Goal: Obtain resource: Download file/media

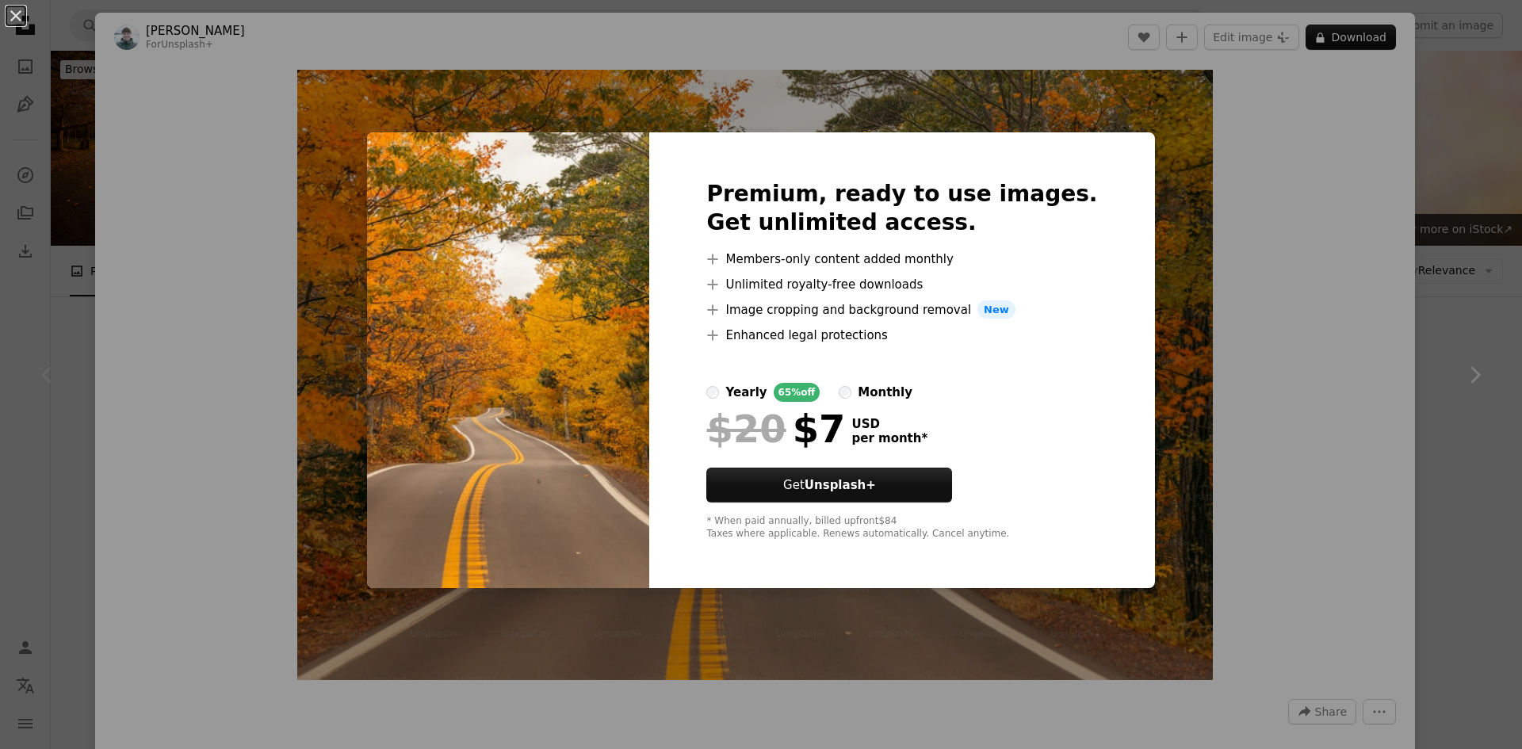
click at [1283, 96] on div "An X shape Premium, ready to use images. Get unlimited access. A plus sign Memb…" at bounding box center [761, 374] width 1522 height 749
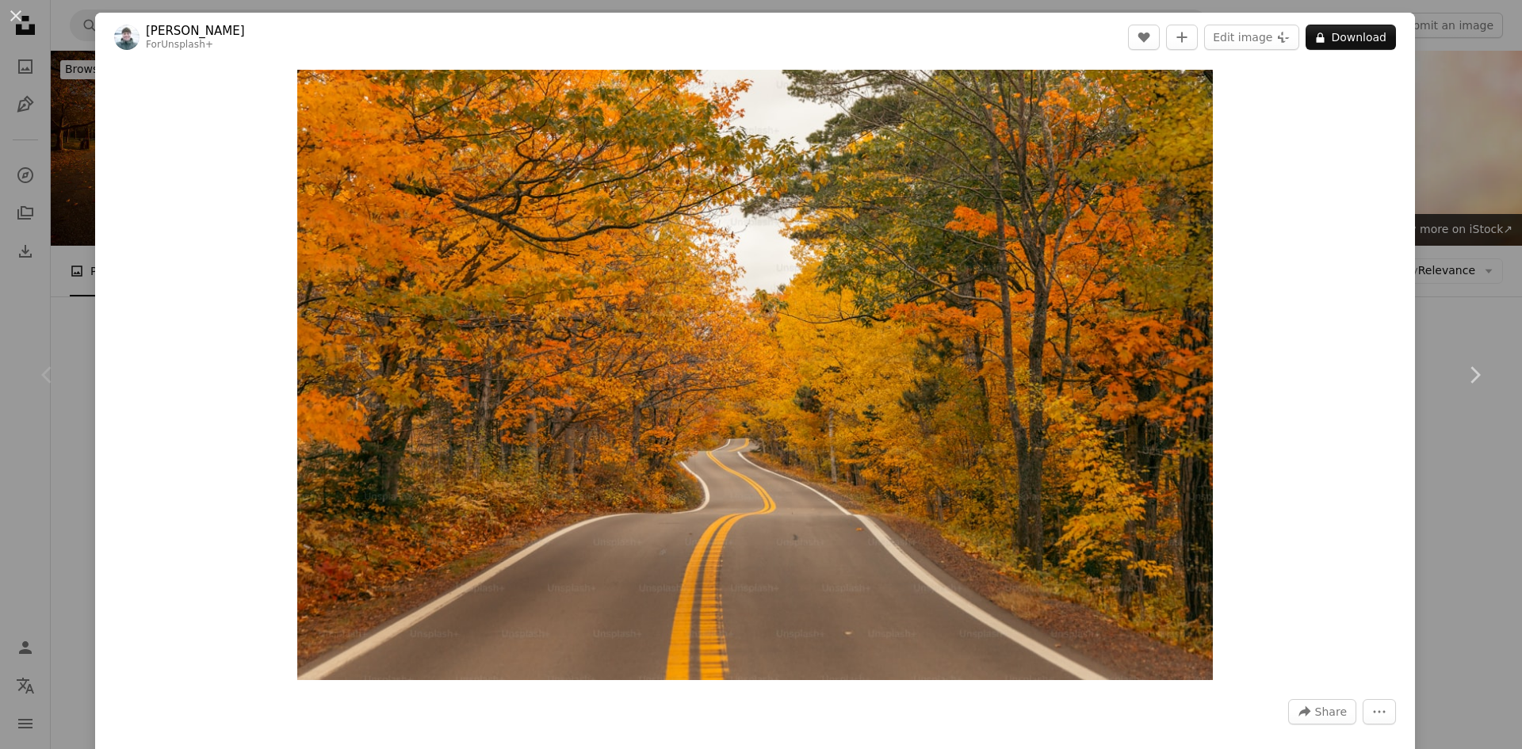
click at [1428, 105] on div "An X shape Chevron left Chevron right [PERSON_NAME] For Unsplash+ A heart A plu…" at bounding box center [761, 374] width 1522 height 749
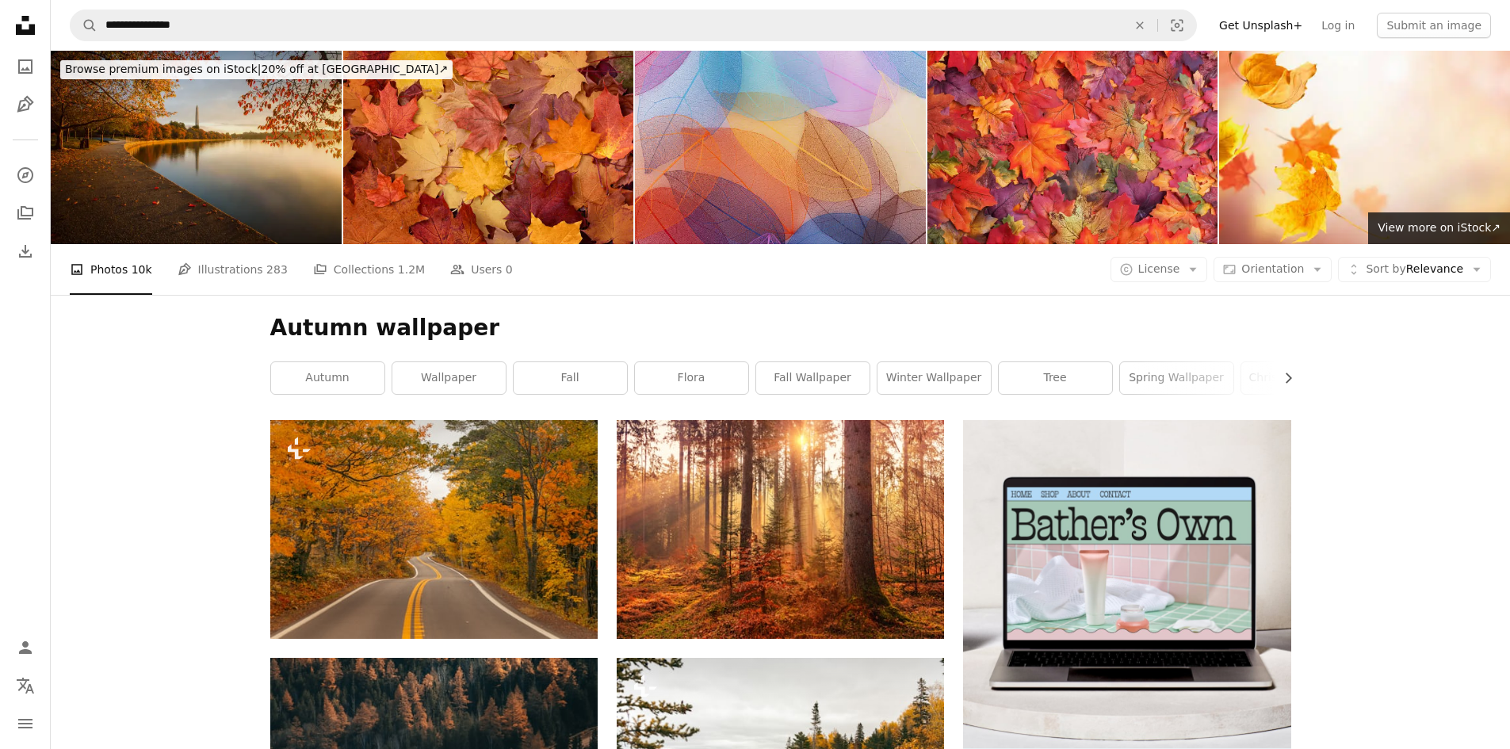
click at [174, 191] on img at bounding box center [196, 147] width 291 height 193
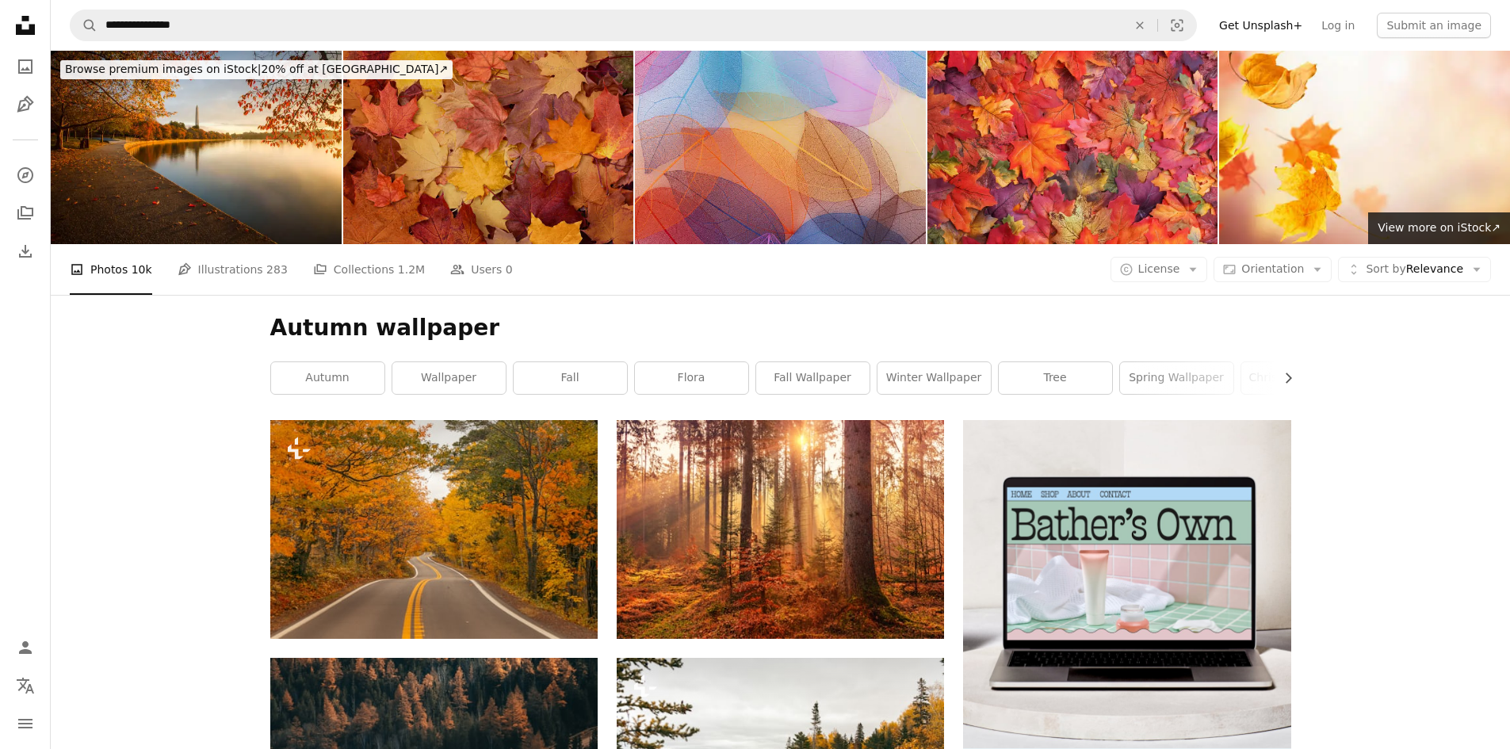
click at [493, 164] on img at bounding box center [488, 147] width 291 height 193
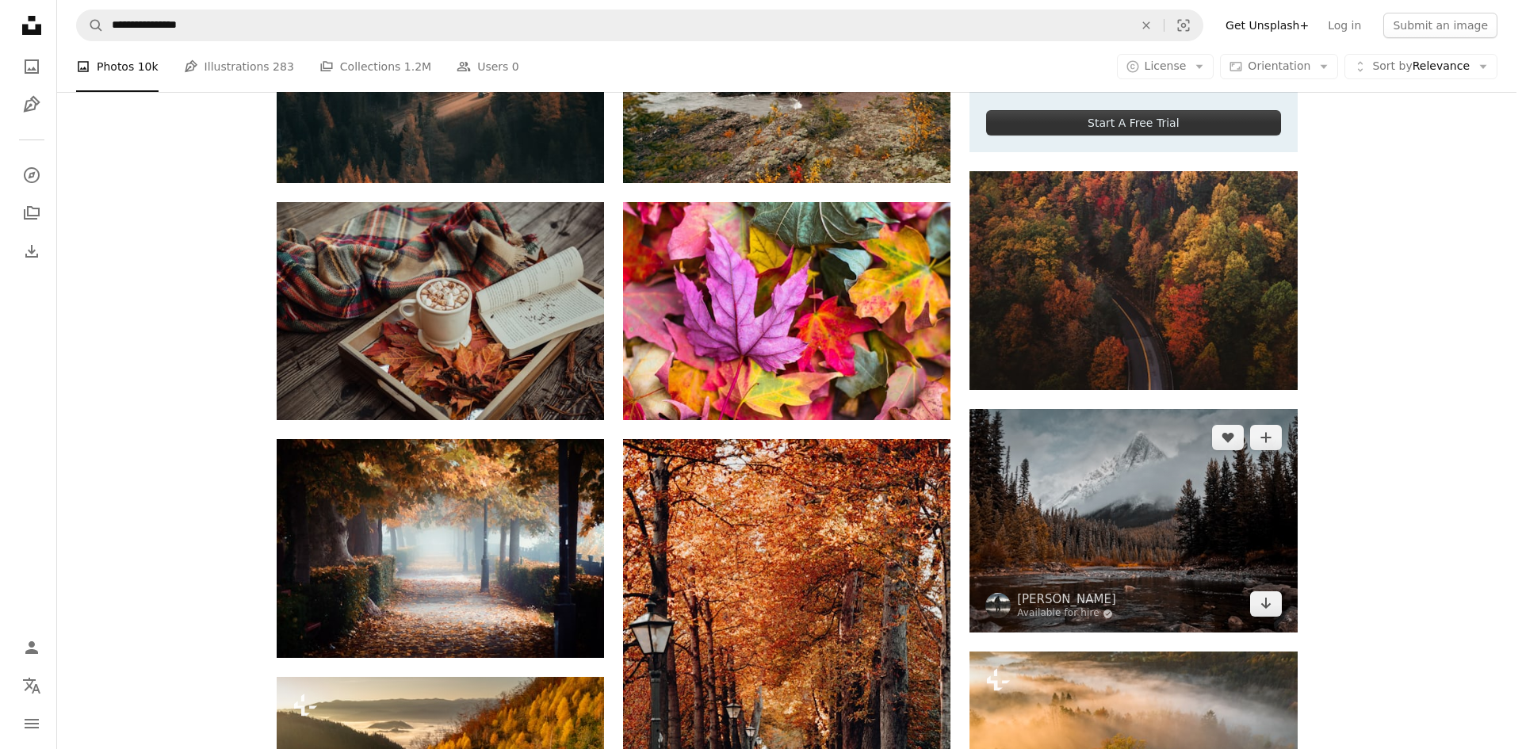
scroll to position [634, 0]
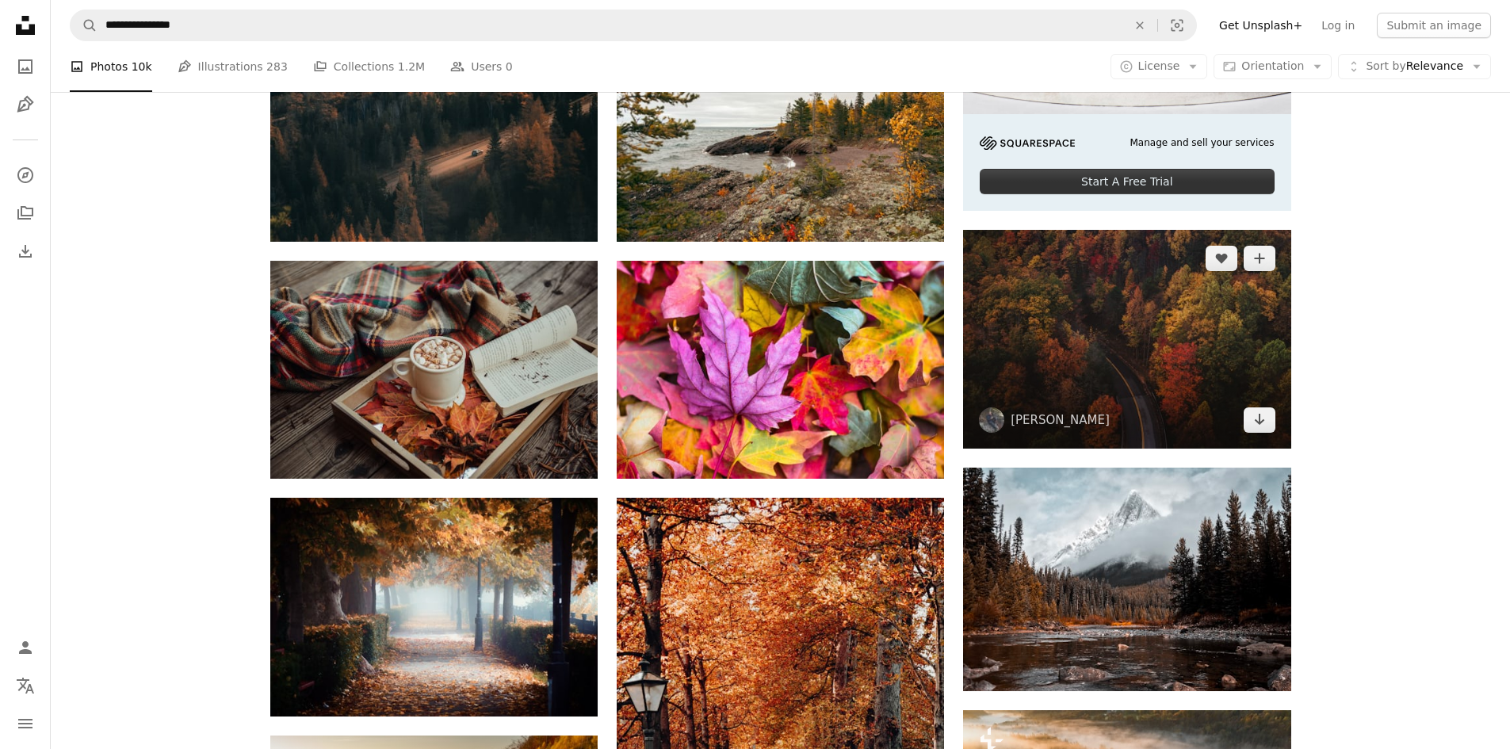
click at [1104, 341] on img at bounding box center [1126, 339] width 327 height 219
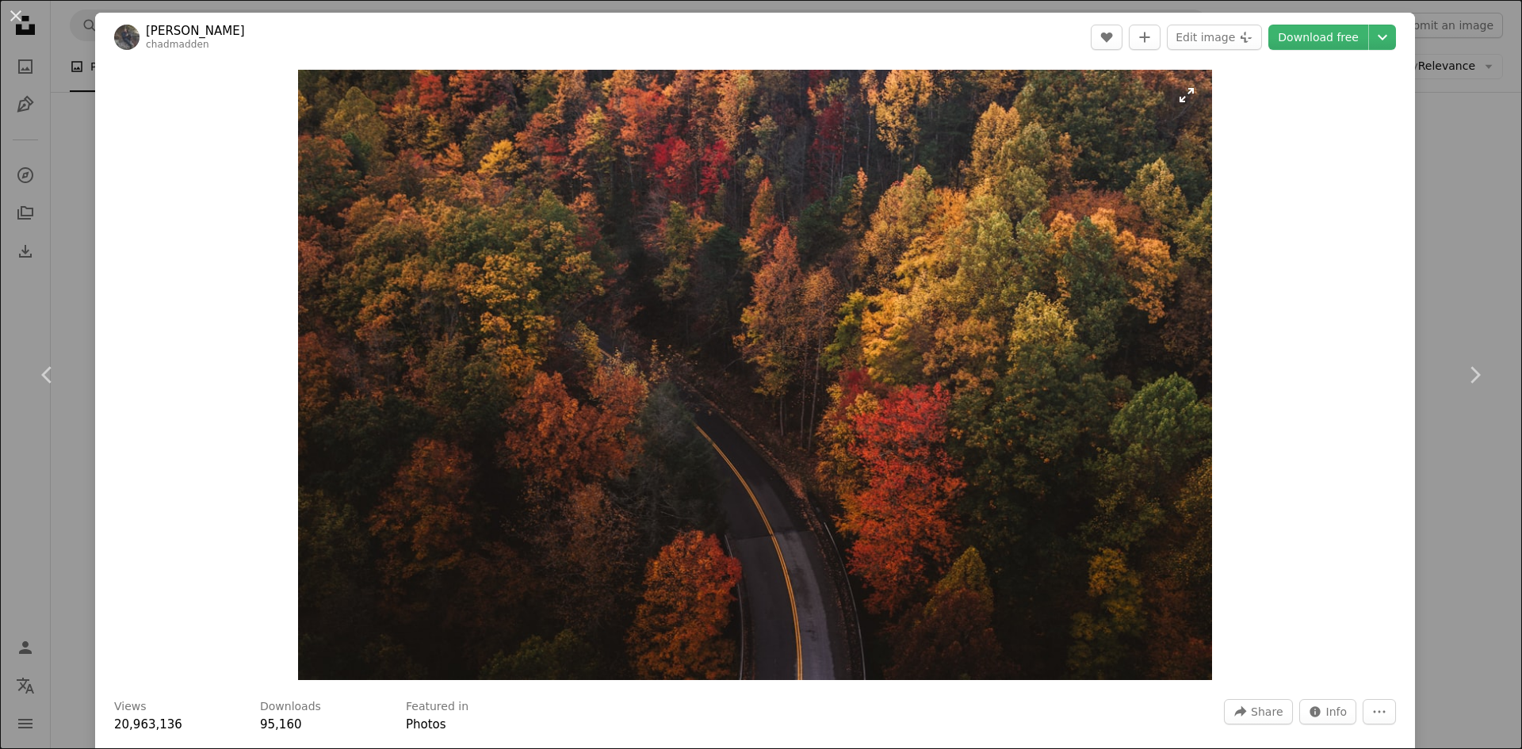
click at [731, 421] on img "Zoom in on this image" at bounding box center [755, 375] width 915 height 610
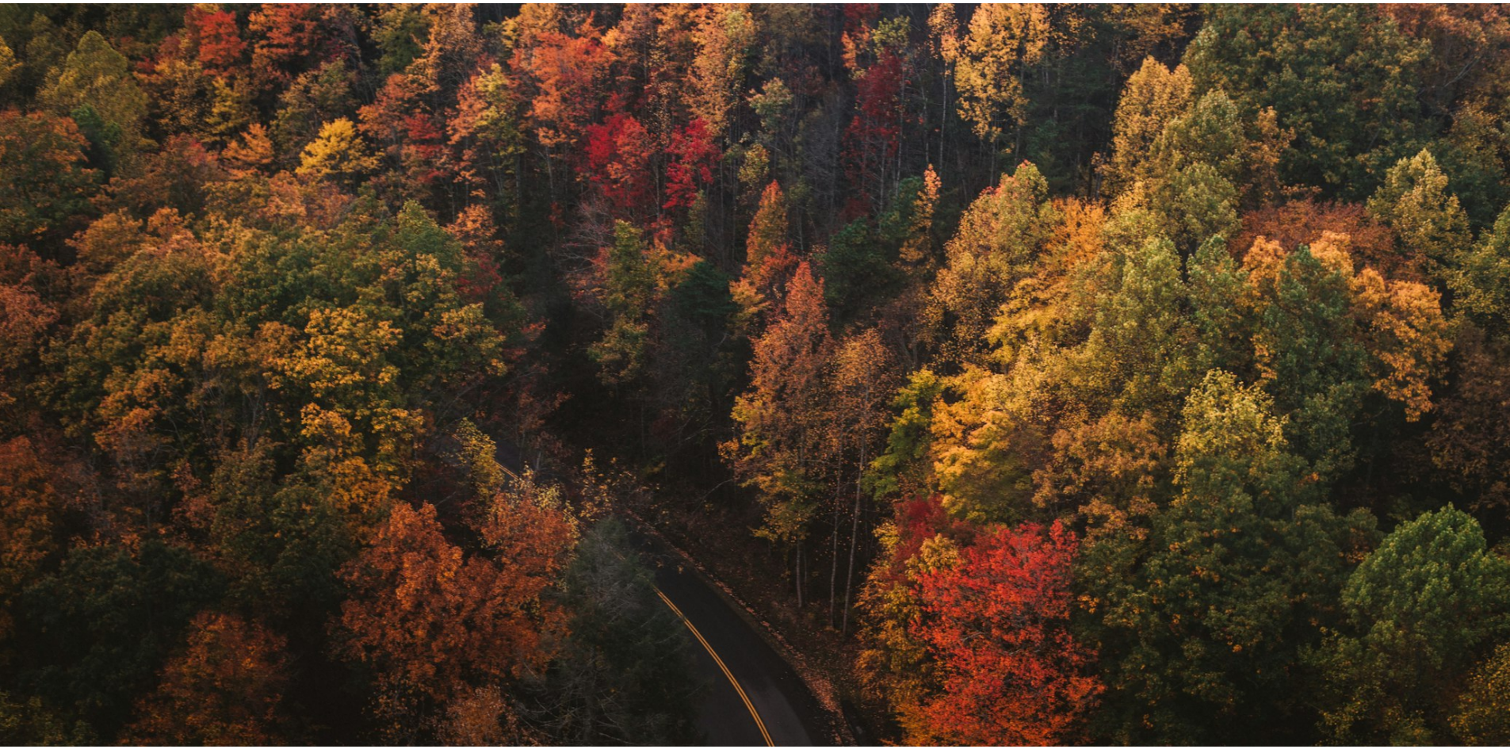
scroll to position [126, 0]
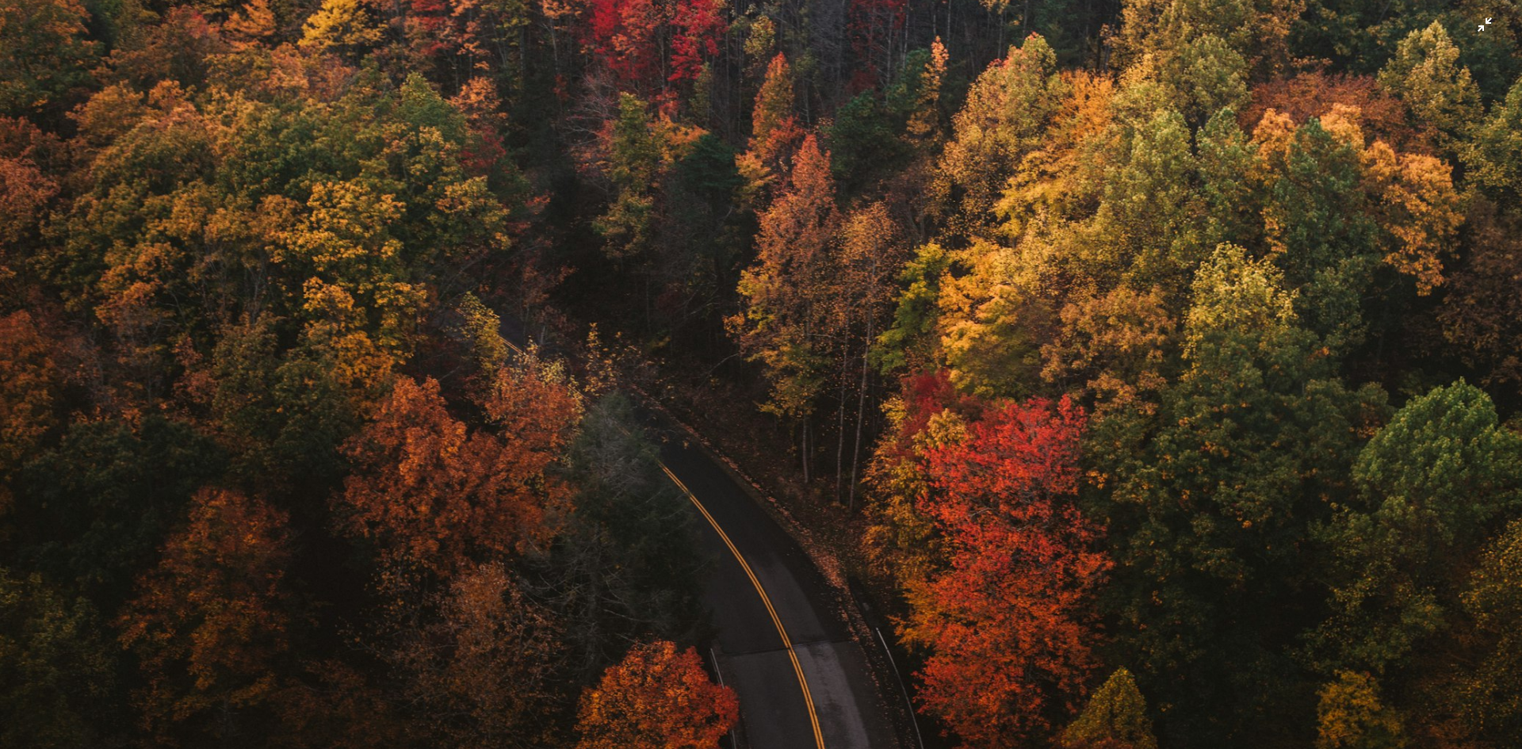
click at [731, 421] on img "Zoom out on this image" at bounding box center [761, 381] width 1524 height 1017
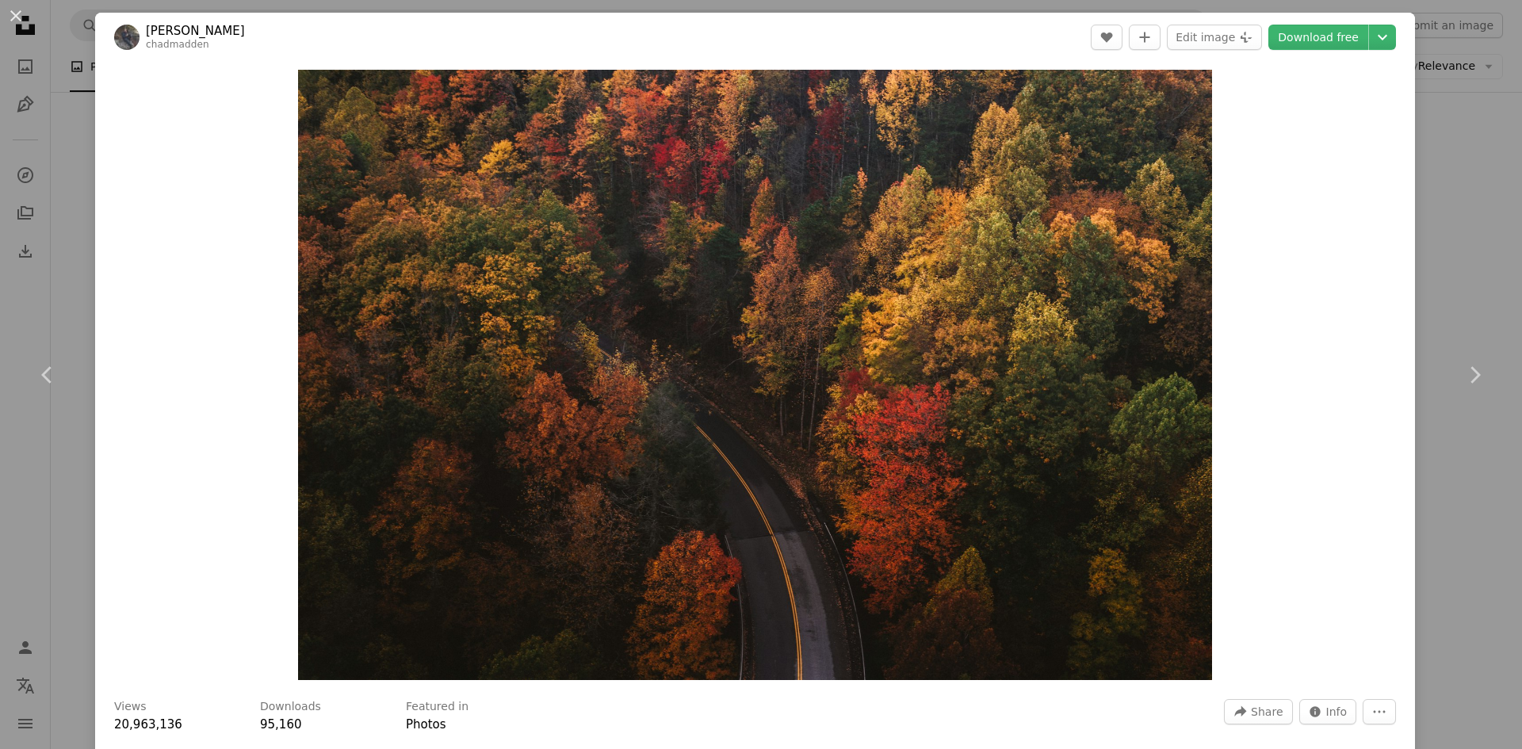
click at [1463, 211] on div "An X shape Chevron left Chevron right [PERSON_NAME] chadmadden A heart A plus s…" at bounding box center [761, 374] width 1522 height 749
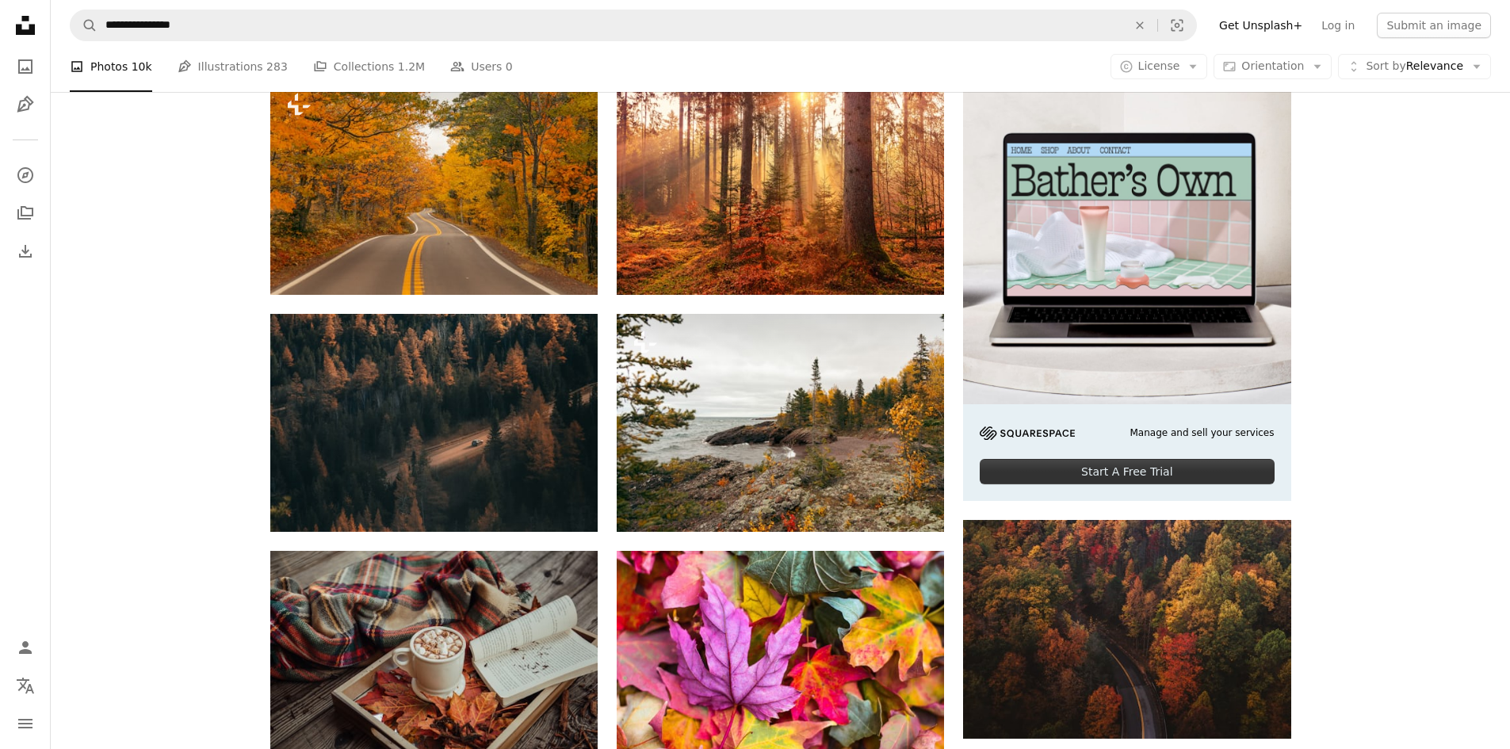
scroll to position [157, 0]
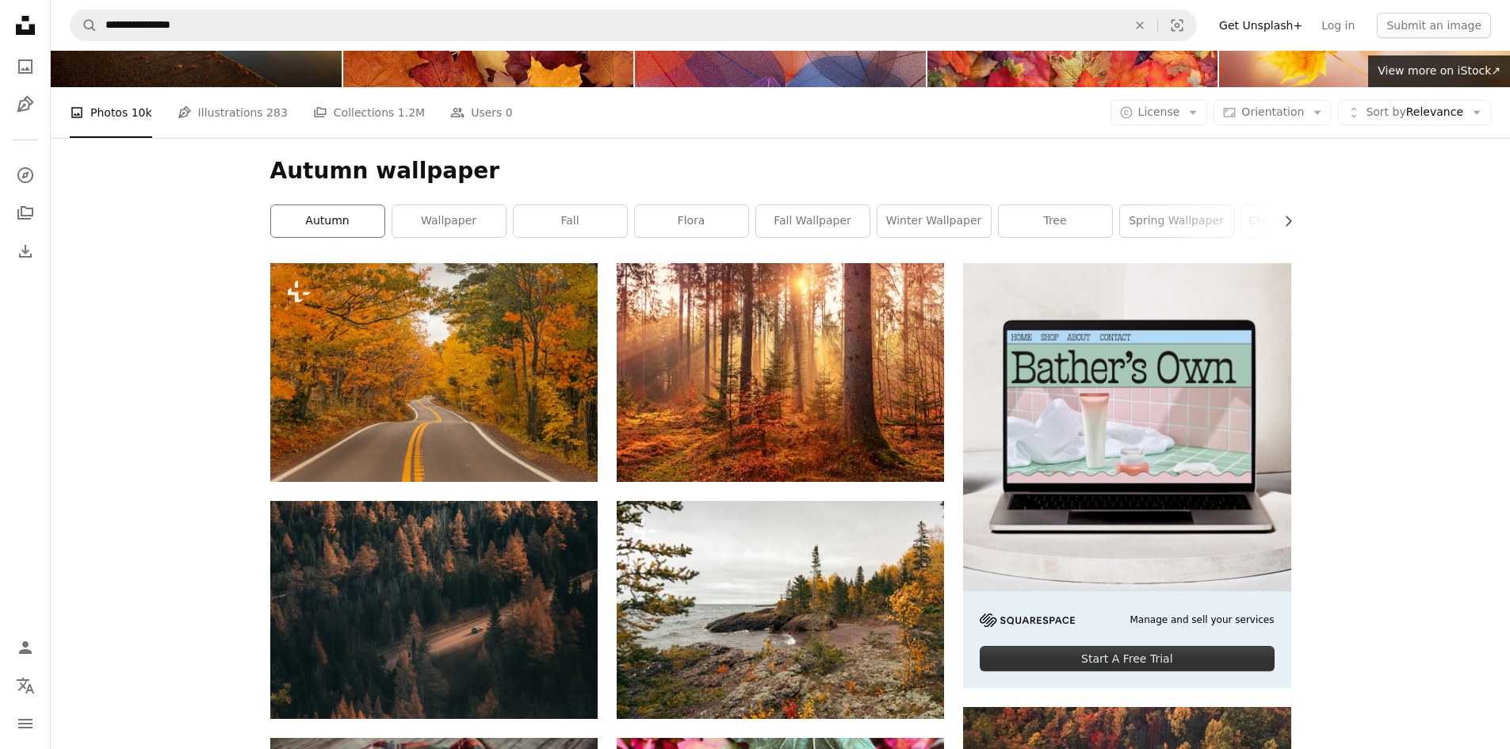
click at [342, 228] on link "autumn" at bounding box center [327, 221] width 113 height 32
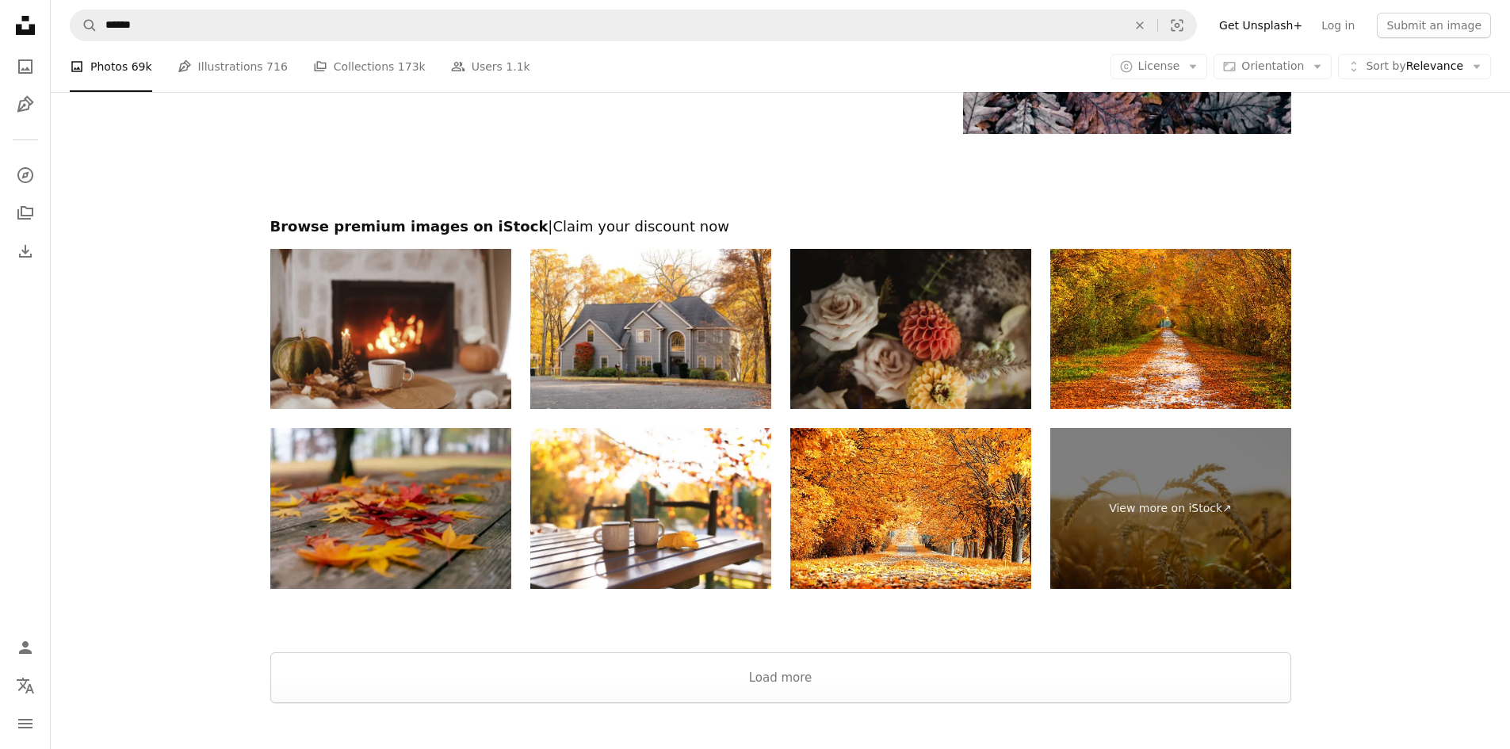
scroll to position [3012, 0]
